Goal: Browse casually

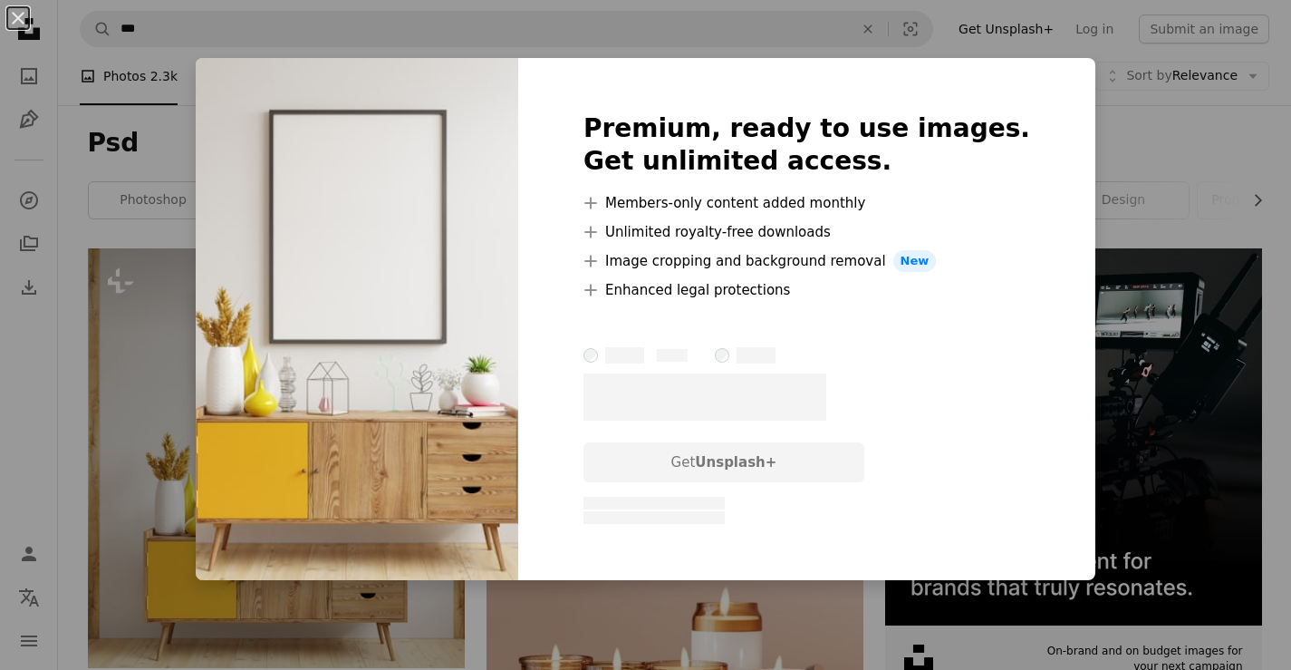
scroll to position [140, 0]
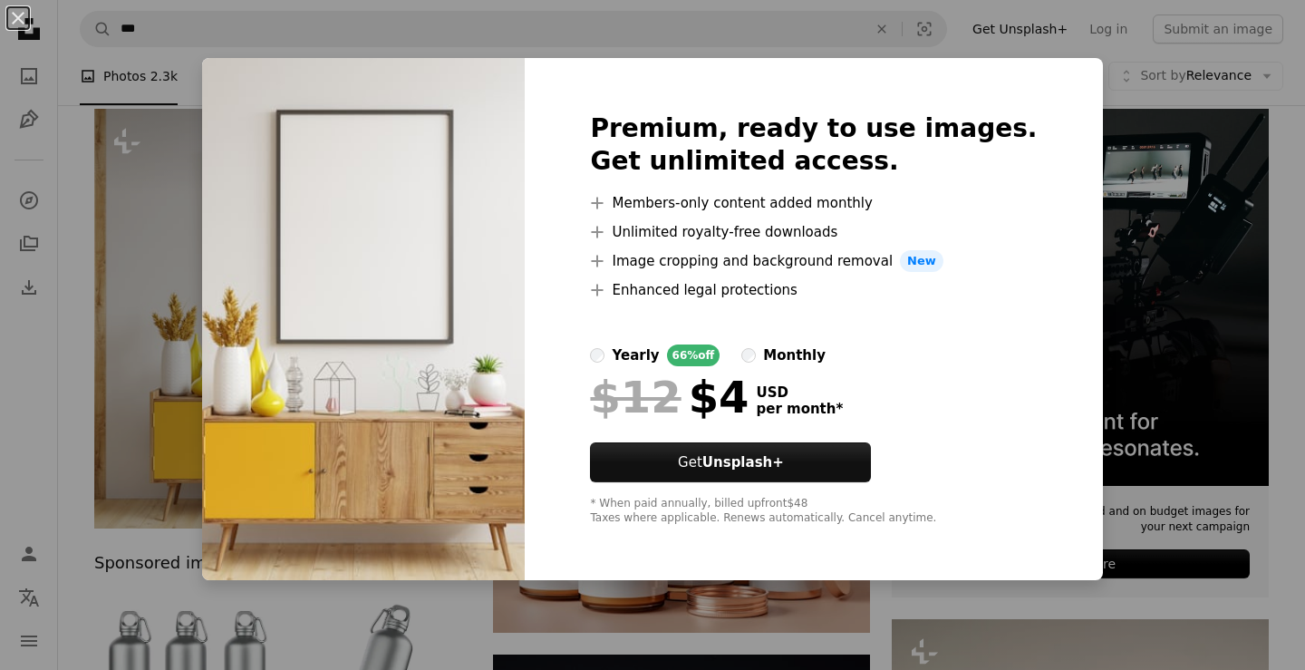
drag, startPoint x: 1002, startPoint y: 165, endPoint x: 1008, endPoint y: 214, distance: 49.2
click at [1002, 198] on div "Premium, ready to use images. Get unlimited access. A plus sign Members-only co…" at bounding box center [813, 319] width 577 height 522
drag, startPoint x: 895, startPoint y: 562, endPoint x: 468, endPoint y: 472, distance: 436.1
click at [759, 546] on div "Premium, ready to use images. Get unlimited access. A plus sign Members-only co…" at bounding box center [813, 319] width 577 height 522
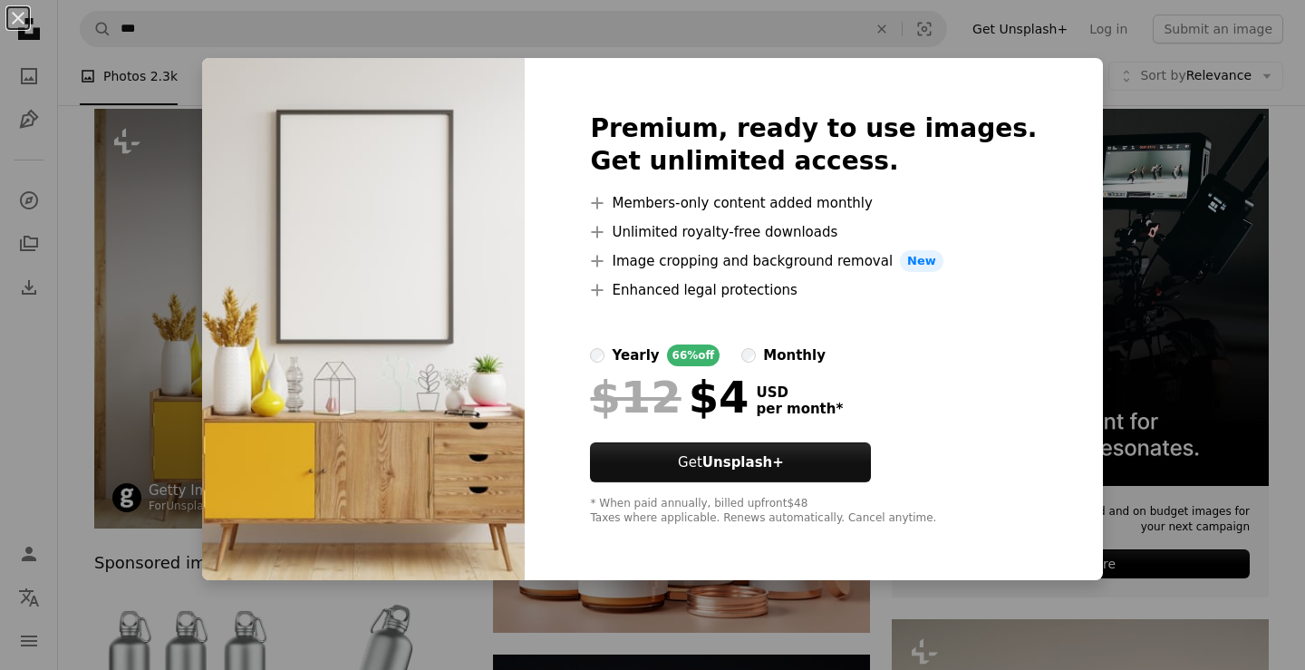
drag, startPoint x: 115, startPoint y: 343, endPoint x: 144, endPoint y: 348, distance: 29.5
click at [121, 347] on div "An X shape Premium, ready to use images. Get unlimited access. A plus sign Memb…" at bounding box center [652, 335] width 1305 height 670
